Goal: Check status

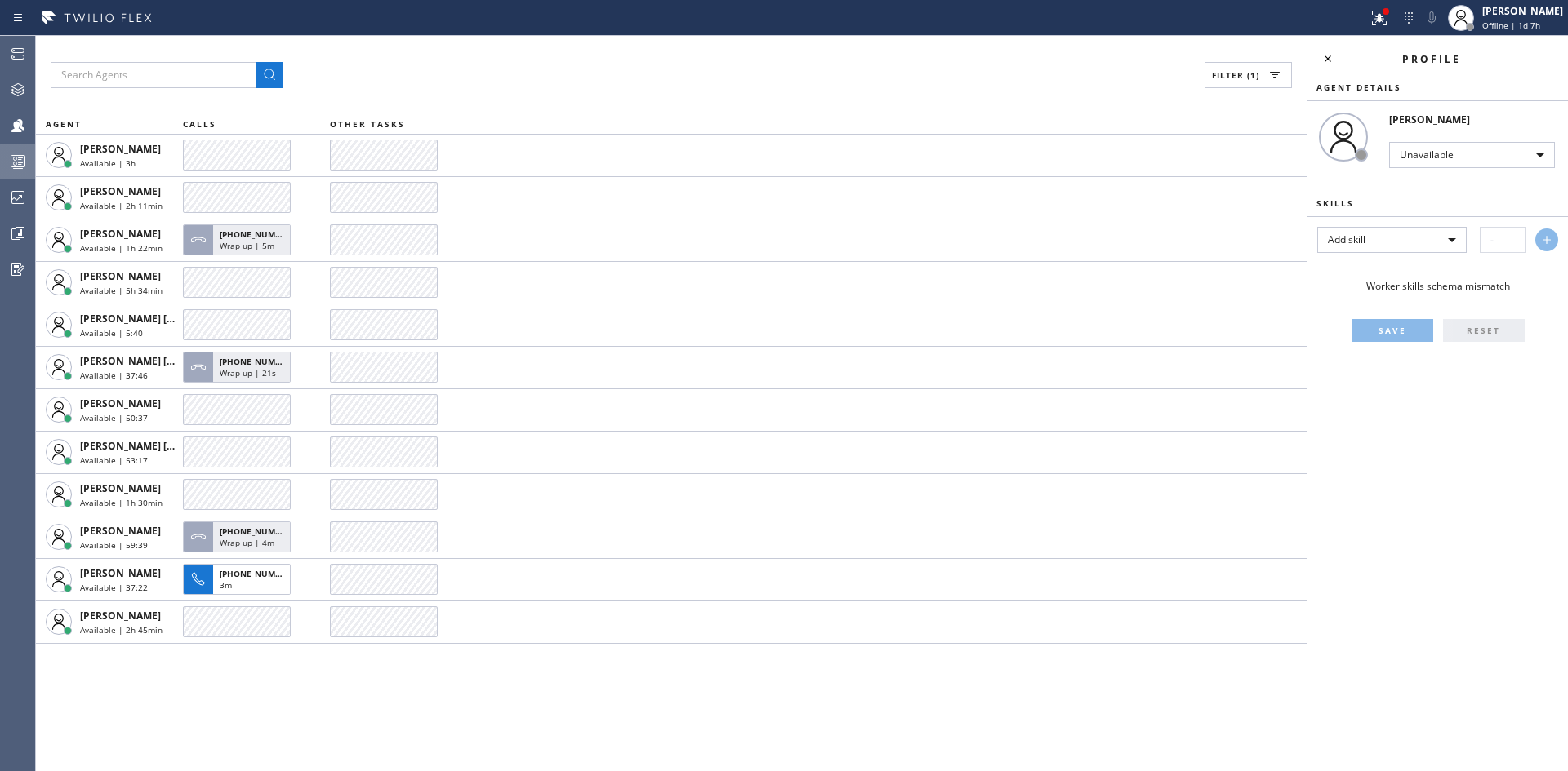
click at [15, 156] on rect at bounding box center [18, 161] width 14 height 11
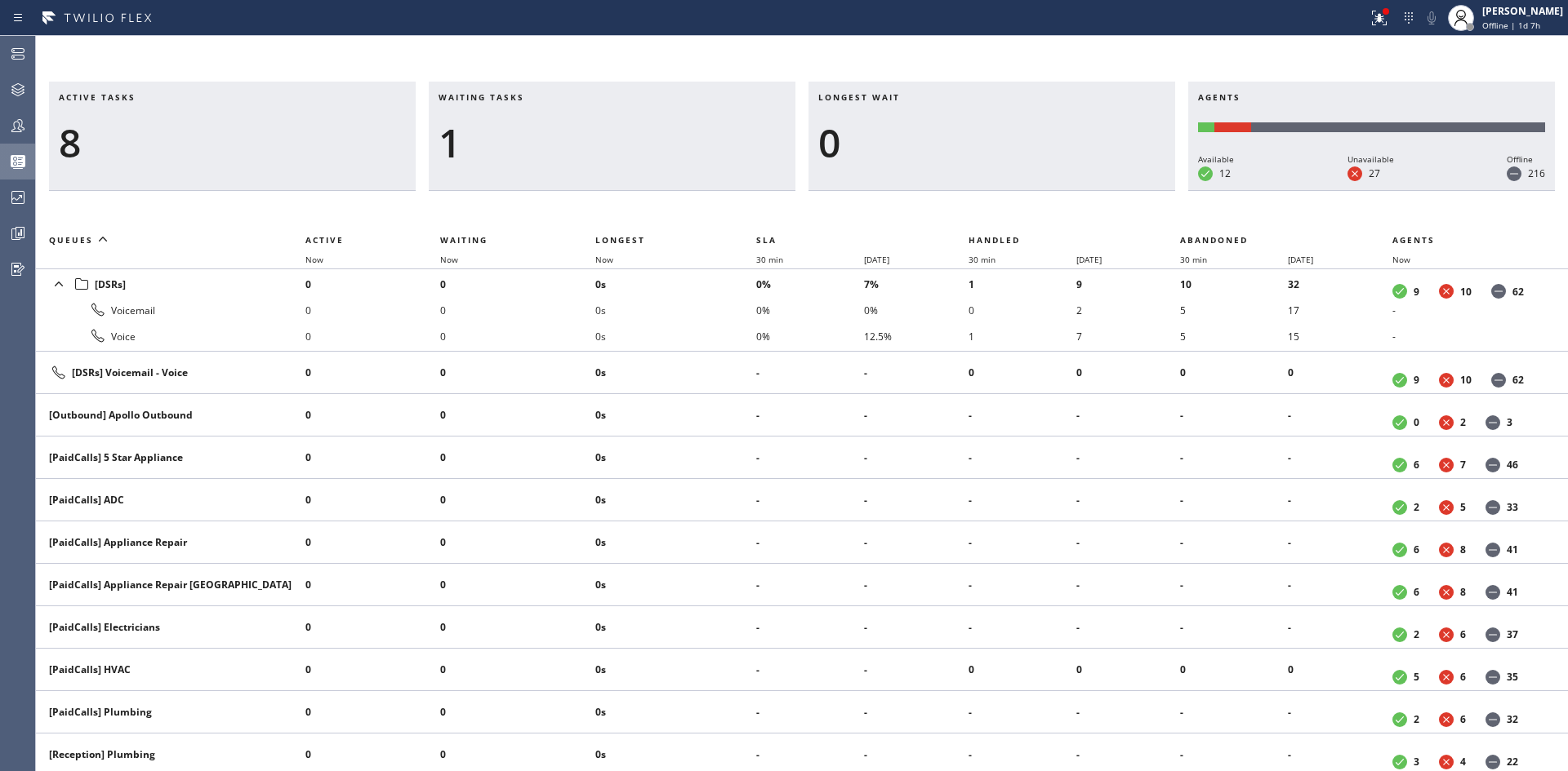
click at [183, 51] on div "Active tasks 8 Waiting tasks 1 Longest wait 0 Agents Available 12 Unavailable 2…" at bounding box center [801, 403] width 1532 height 735
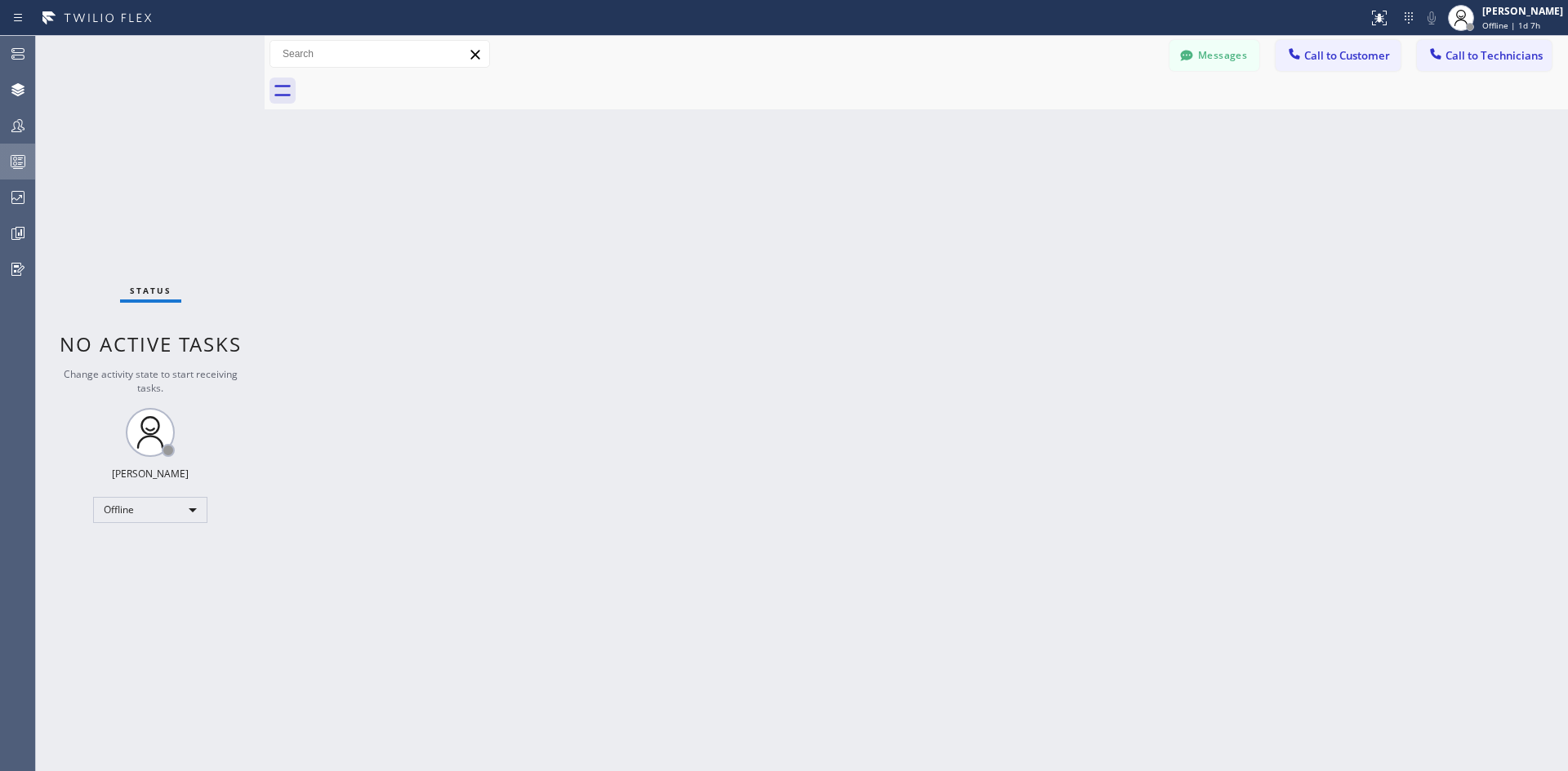
click at [13, 151] on div at bounding box center [17, 162] width 36 height 33
